Goal: Task Accomplishment & Management: Complete application form

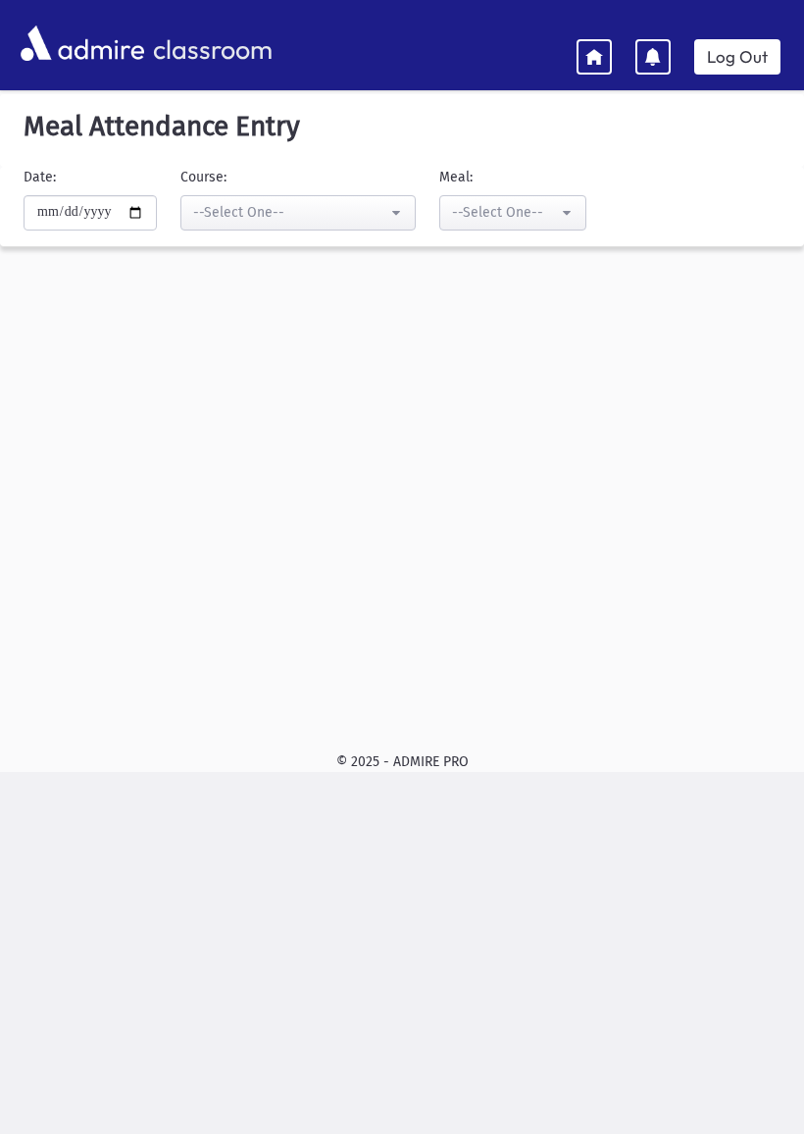
select select "***"
click at [544, 206] on button "--Select One--" at bounding box center [512, 212] width 147 height 35
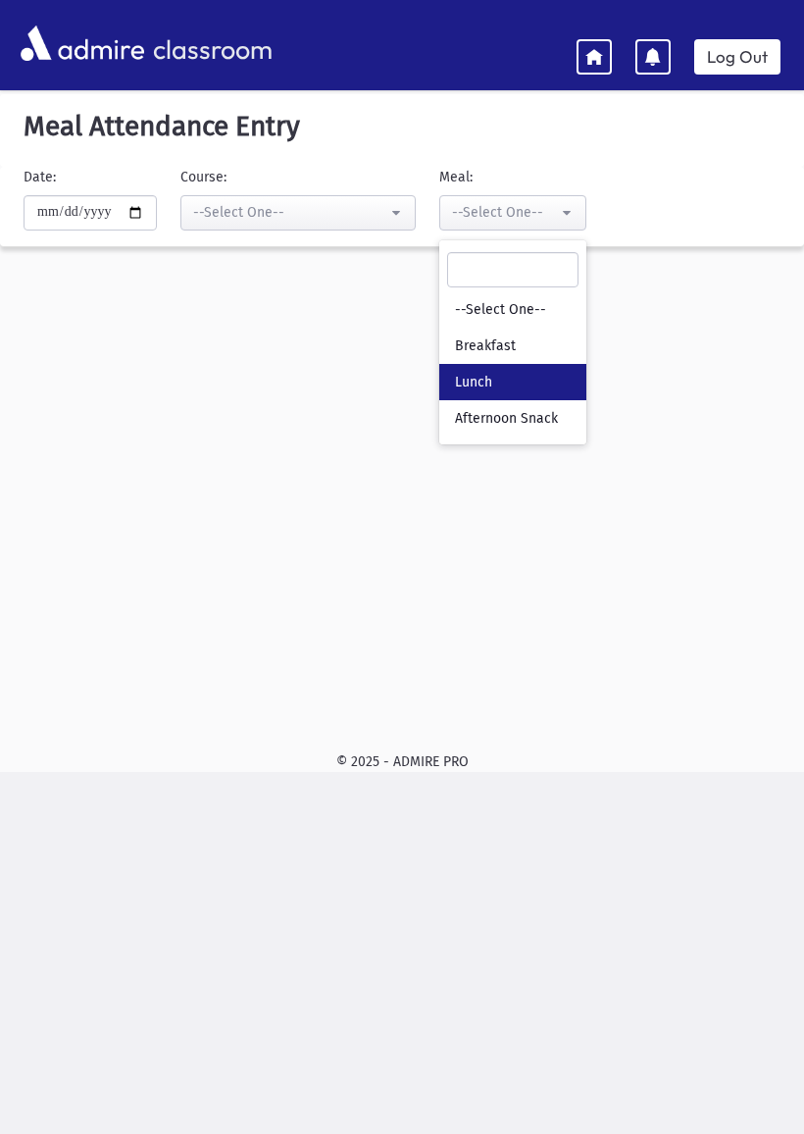
click at [483, 388] on link "Lunch" at bounding box center [512, 382] width 147 height 36
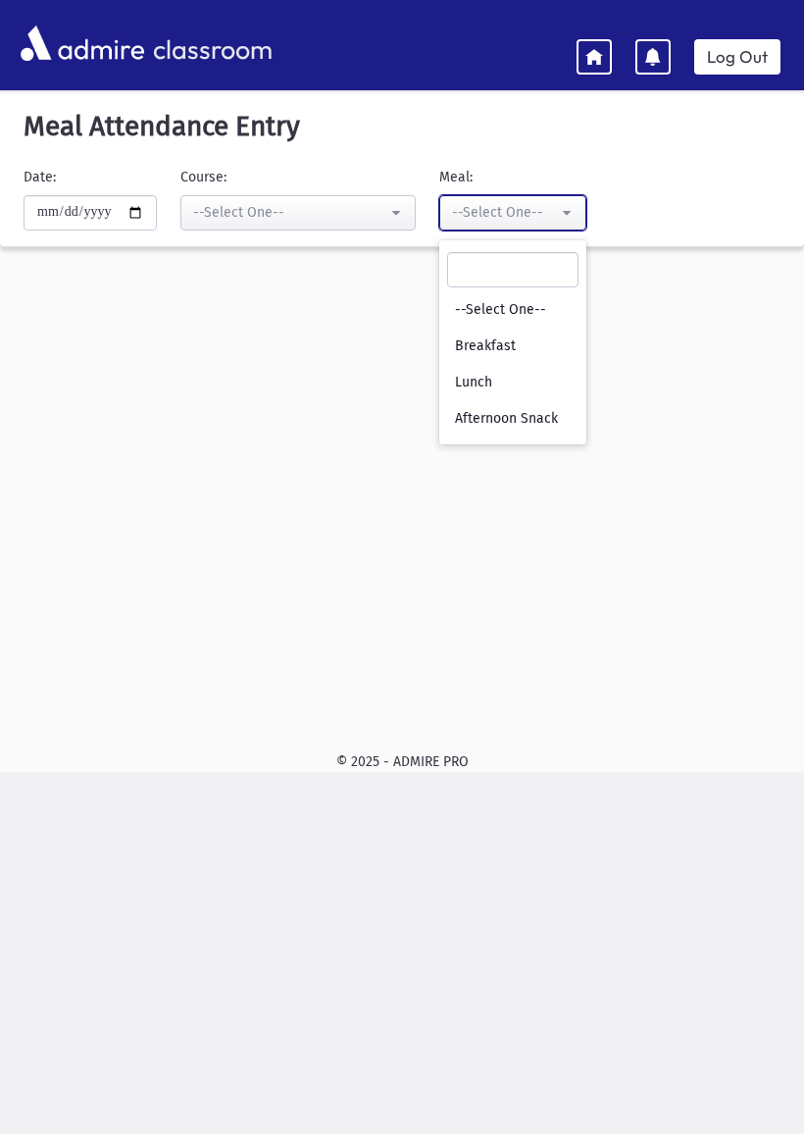
select select "*"
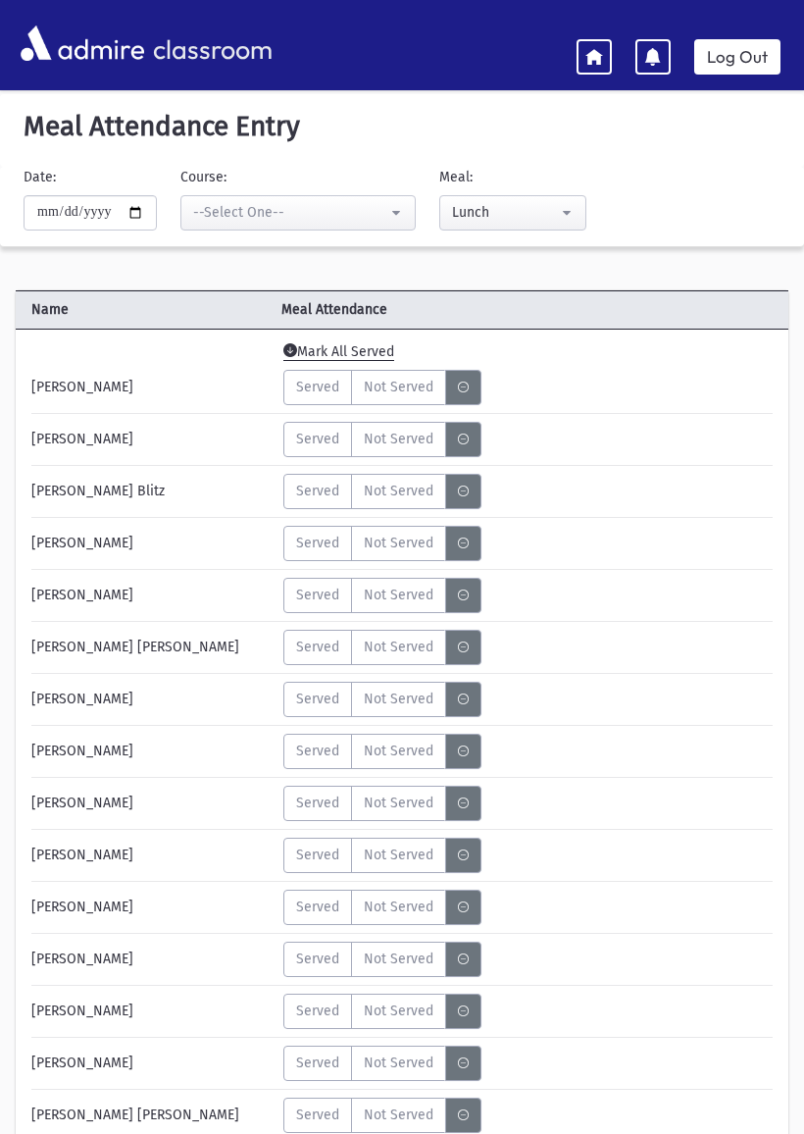
click at [331, 390] on span "Served" at bounding box center [317, 387] width 43 height 21
click at [337, 437] on span "Served" at bounding box center [317, 439] width 43 height 21
click at [318, 492] on span "Served" at bounding box center [317, 491] width 43 height 21
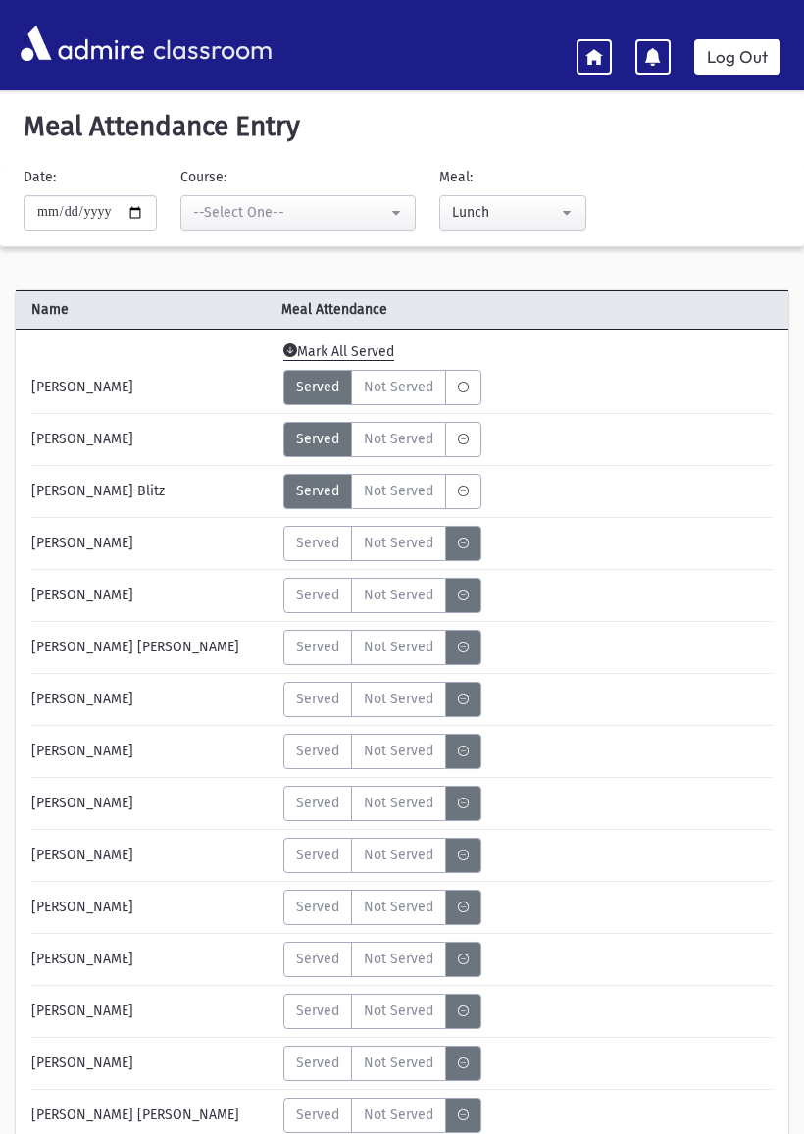
click at [329, 542] on span "Served" at bounding box center [317, 543] width 43 height 21
click at [323, 602] on span "Served" at bounding box center [317, 595] width 43 height 21
click at [332, 648] on span "Served" at bounding box center [317, 646] width 43 height 21
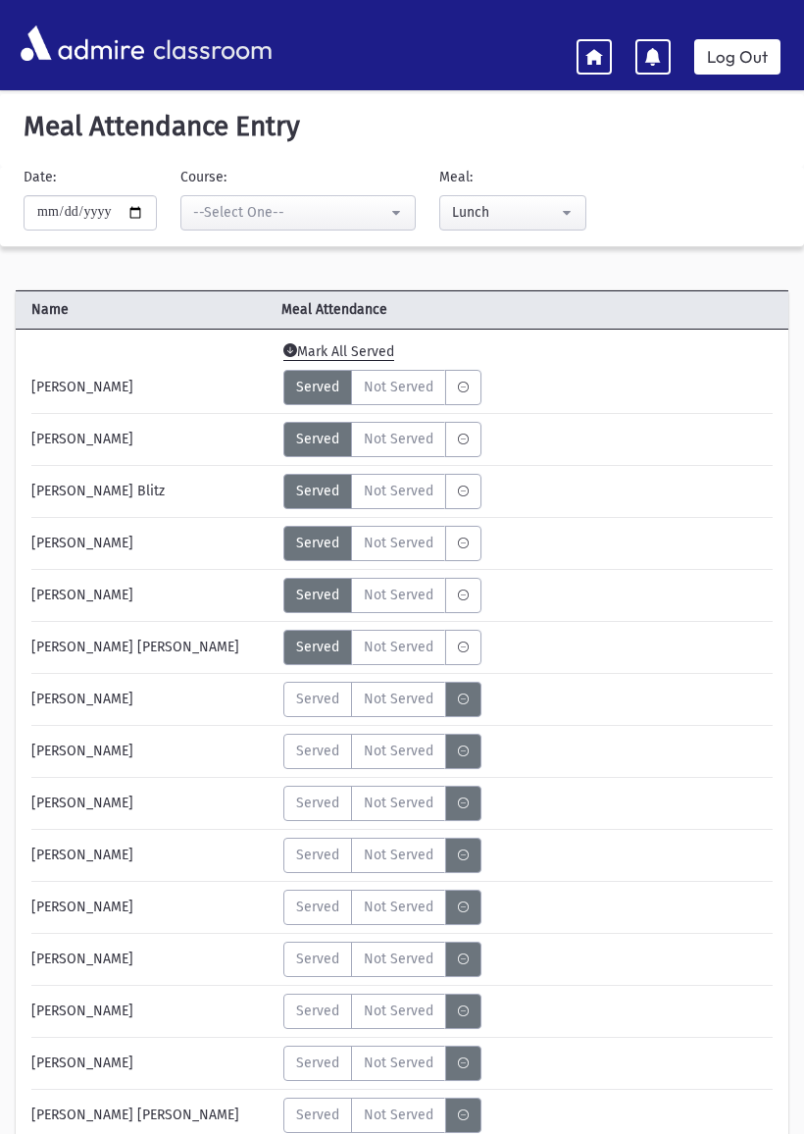
click at [328, 696] on span "Served" at bounding box center [317, 698] width 43 height 21
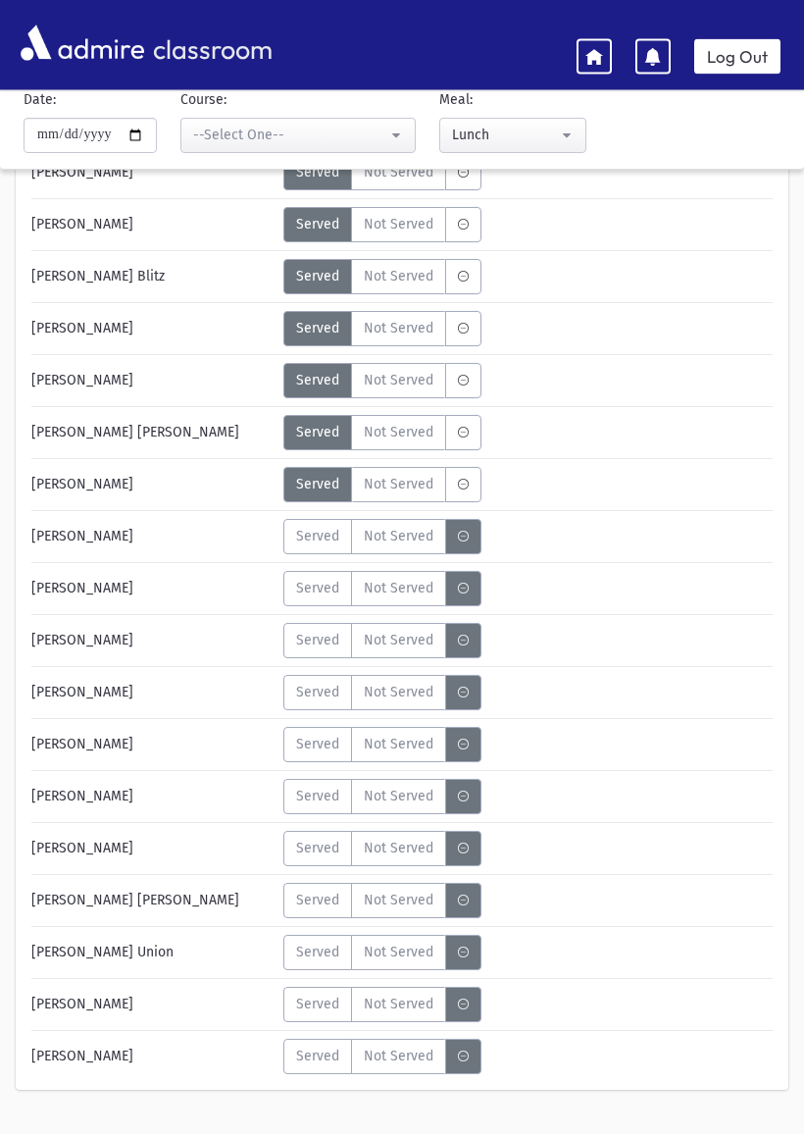
scroll to position [259, 0]
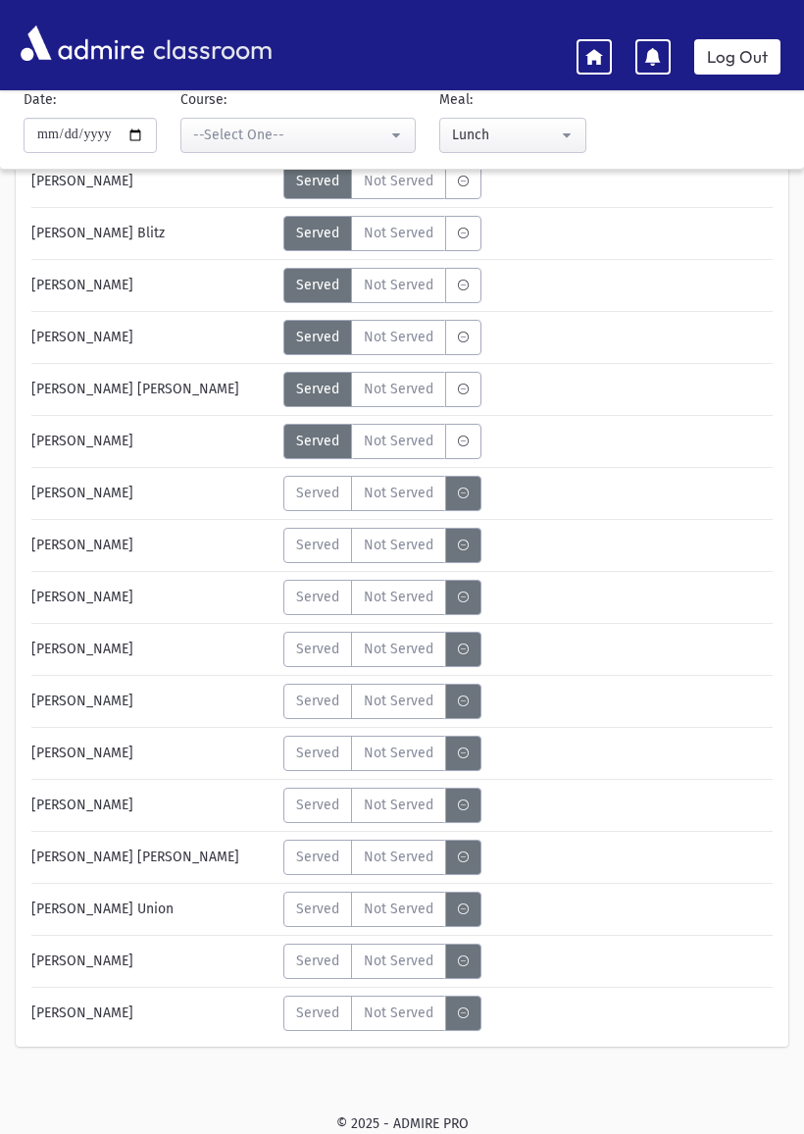
click at [330, 548] on span "Served" at bounding box center [317, 544] width 43 height 21
click at [320, 499] on span "Served" at bounding box center [317, 493] width 43 height 21
click at [318, 586] on span "Served" at bounding box center [317, 596] width 43 height 21
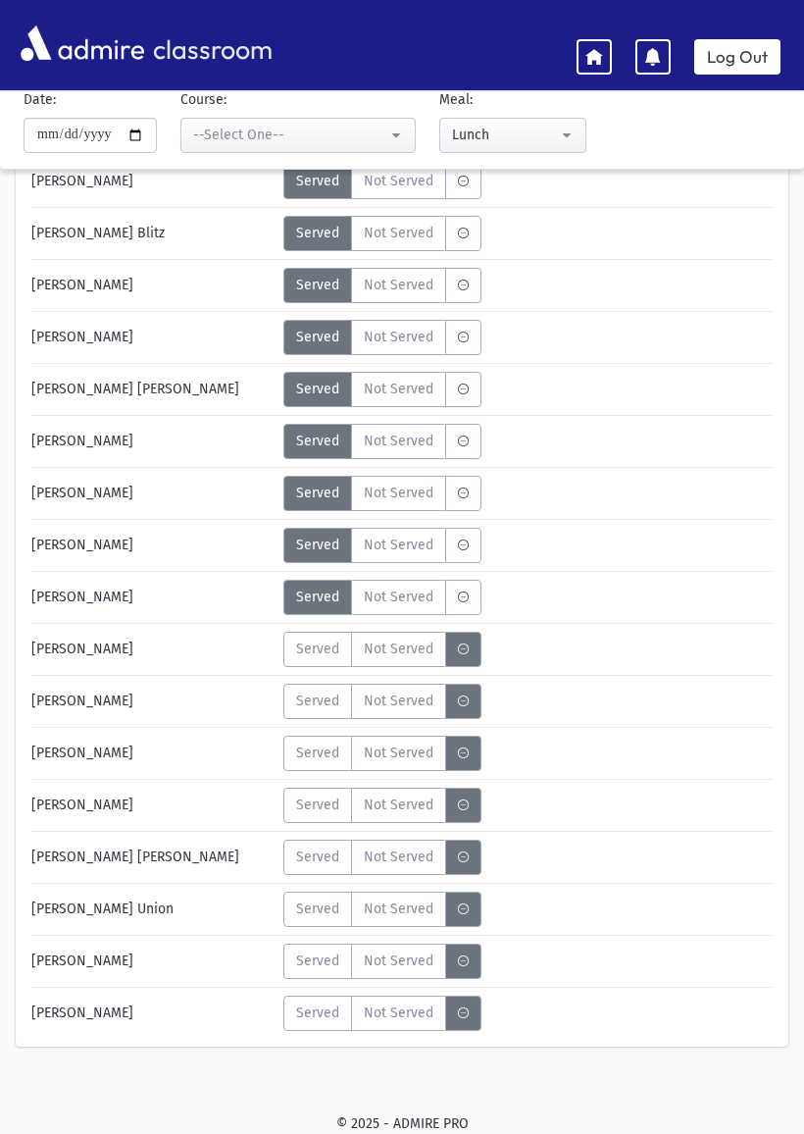
click at [324, 662] on label "Served" at bounding box center [317, 649] width 69 height 35
click at [319, 691] on span "Served" at bounding box center [317, 700] width 43 height 21
click at [319, 743] on span "Served" at bounding box center [317, 752] width 43 height 21
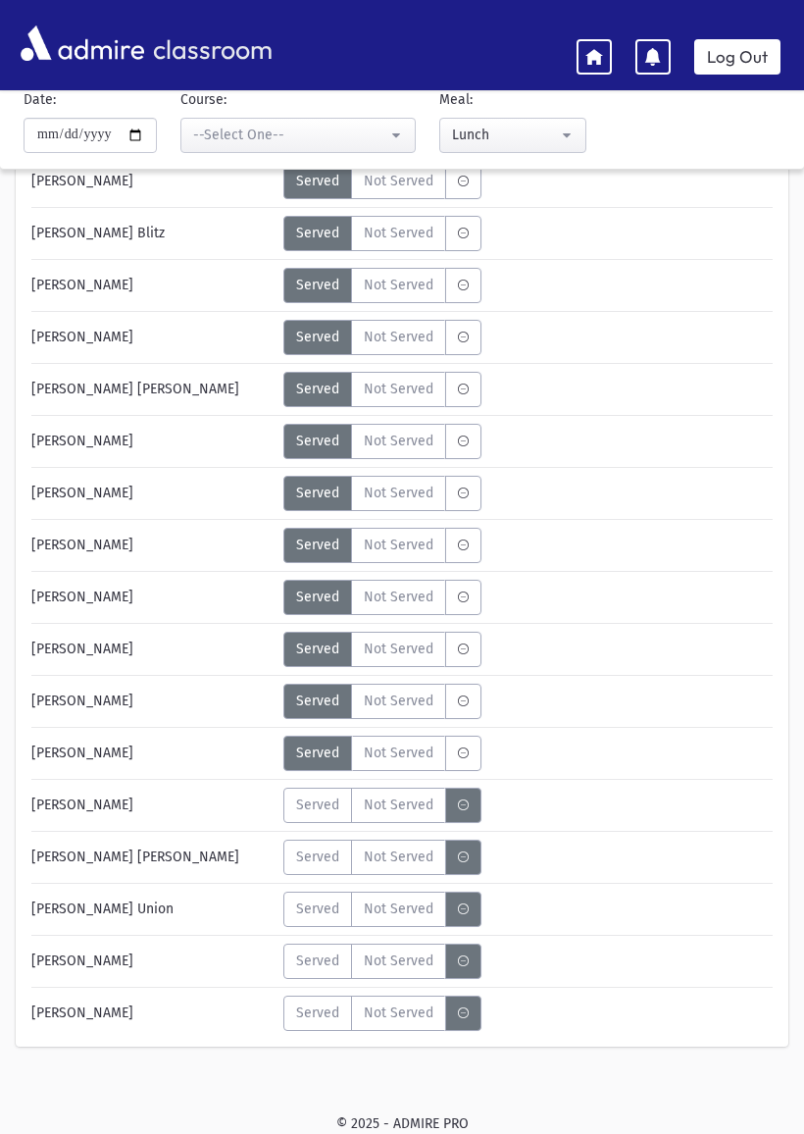
click at [317, 803] on span "Served" at bounding box center [317, 804] width 43 height 21
click at [325, 858] on span "Served" at bounding box center [317, 856] width 43 height 21
click at [316, 909] on span "Served" at bounding box center [317, 908] width 43 height 21
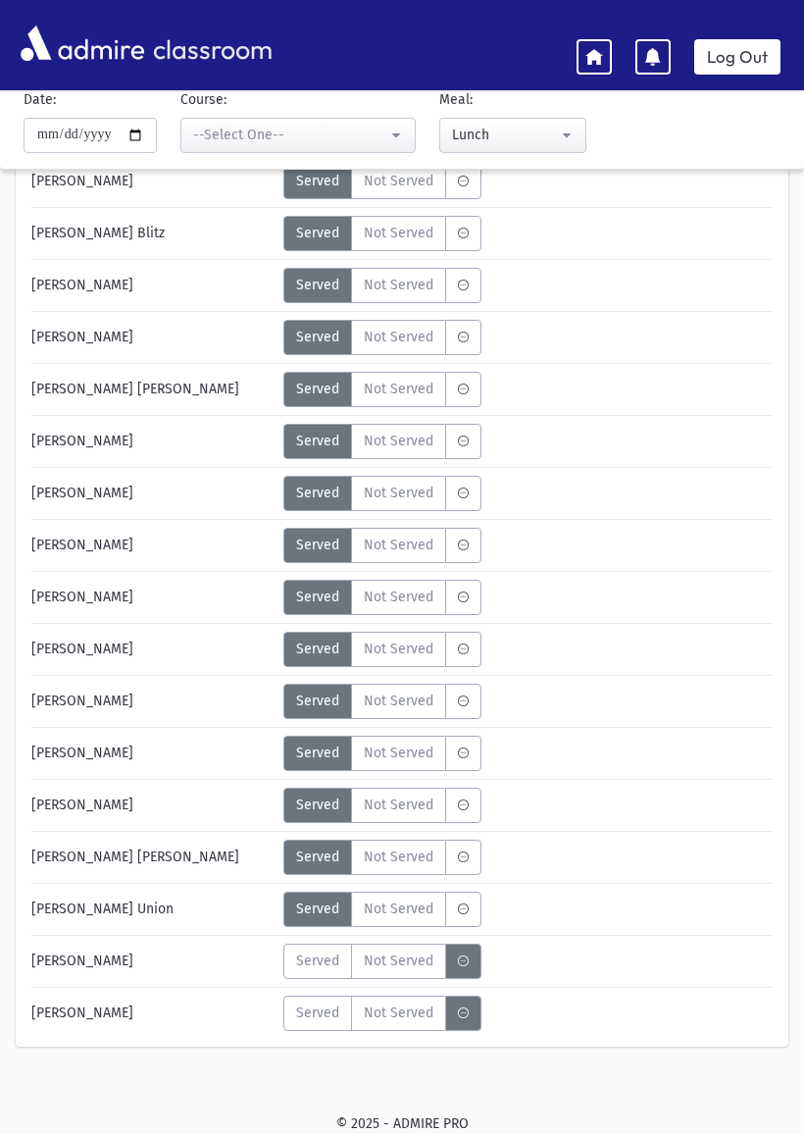
click at [319, 957] on span "Served" at bounding box center [317, 960] width 43 height 21
click at [313, 1003] on span "Served" at bounding box center [317, 1012] width 43 height 21
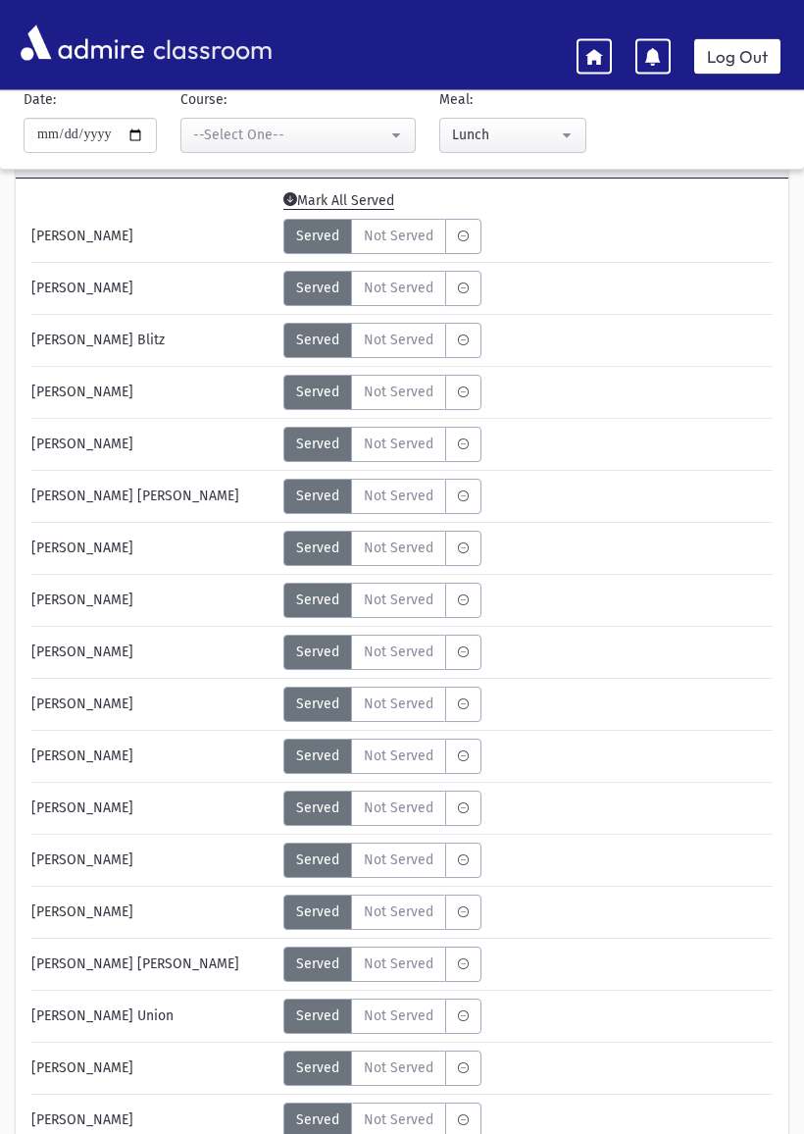
scroll to position [0, 0]
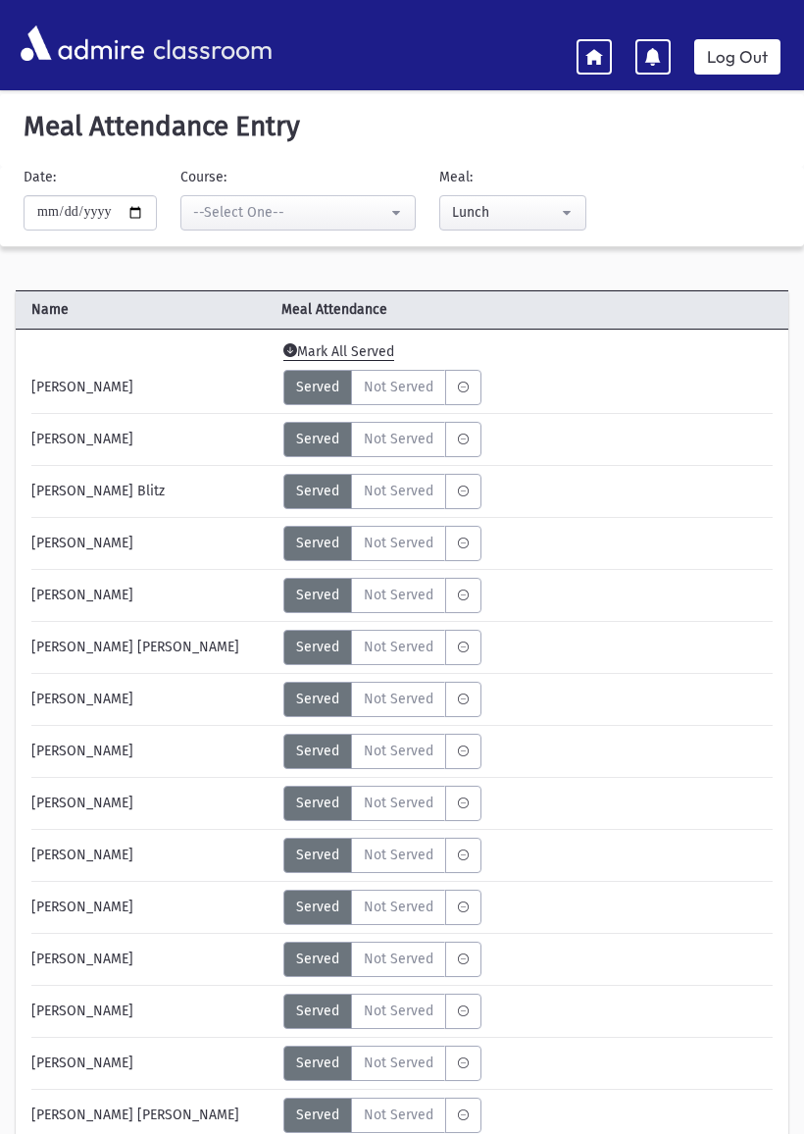
click at [479, 386] on label "MeaStatus" at bounding box center [463, 387] width 36 height 35
click at [329, 360] on span "Mark All Served" at bounding box center [338, 352] width 111 height 18
click at [377, 200] on button "--Select One--" at bounding box center [297, 212] width 235 height 35
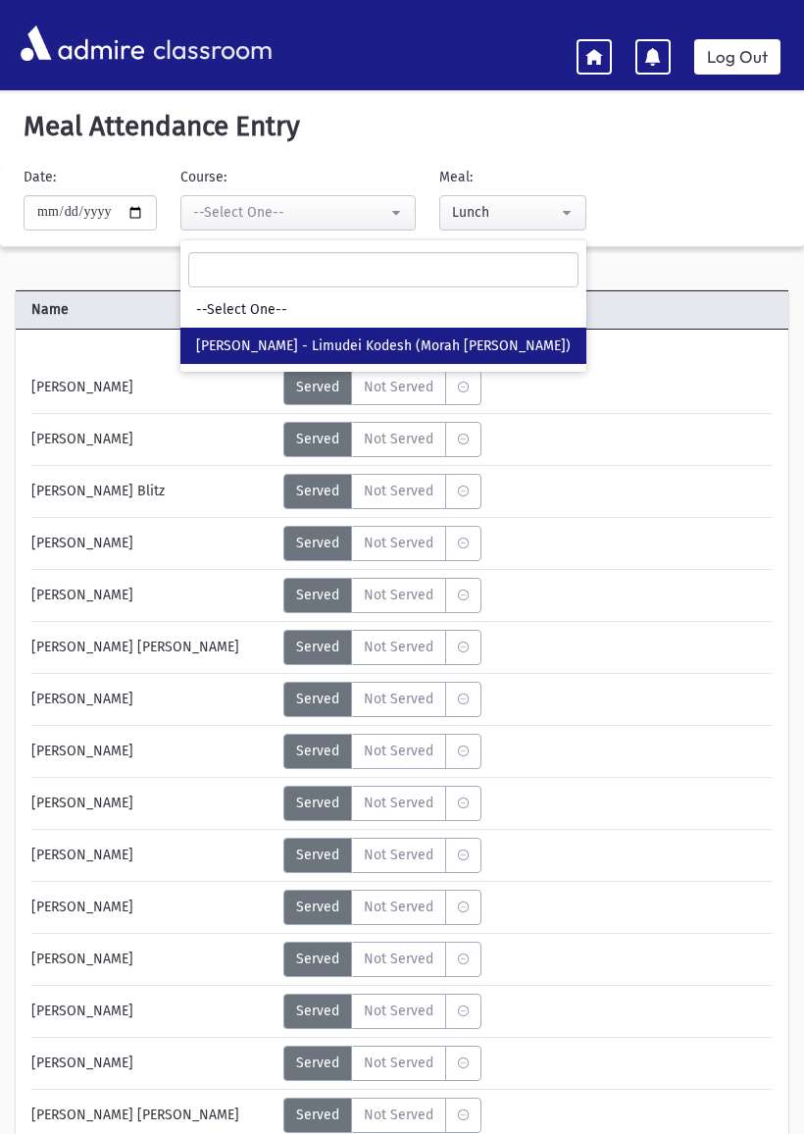
click at [463, 352] on span "[PERSON_NAME] - Limudei Kodesh (Morah [PERSON_NAME])" at bounding box center [383, 346] width 375 height 20
select select "***"
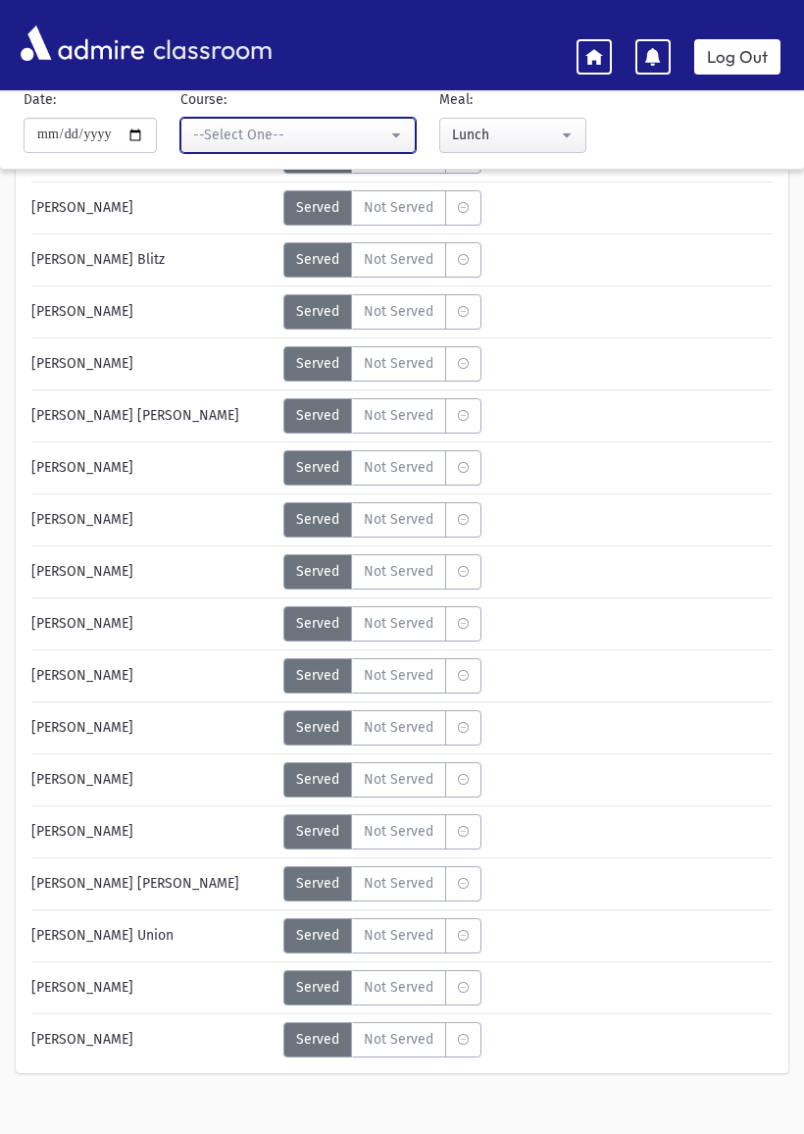
scroll to position [259, 0]
